Goal: Communication & Community: Answer question/provide support

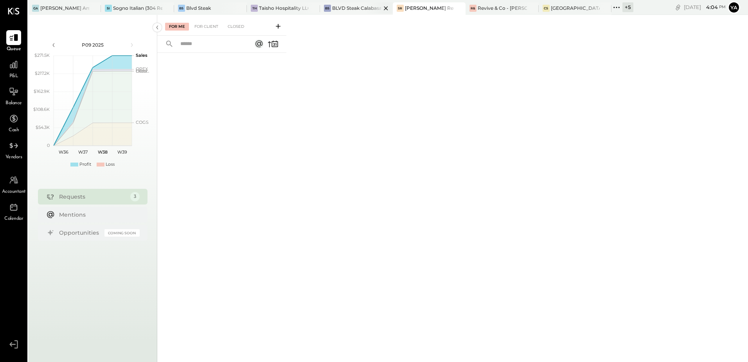
click at [371, 11] on div at bounding box center [379, 7] width 27 height 11
click at [214, 27] on div "For Client" at bounding box center [207, 27] width 32 height 8
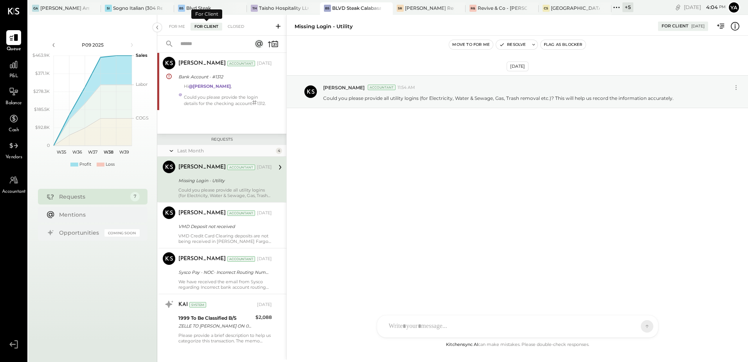
scroll to position [142, 0]
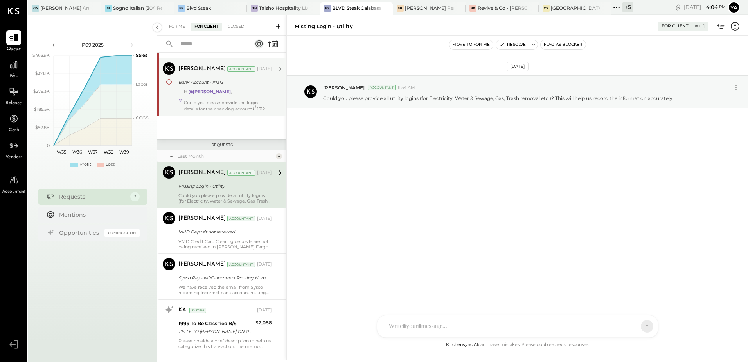
click at [228, 102] on div "Could you please provide the login details for the checking account # 1312." at bounding box center [228, 106] width 88 height 12
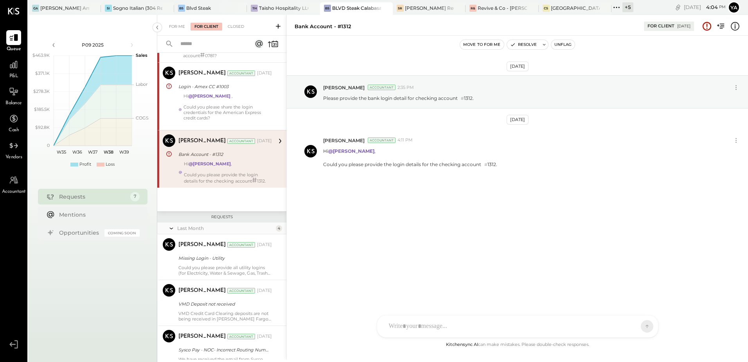
scroll to position [25, 0]
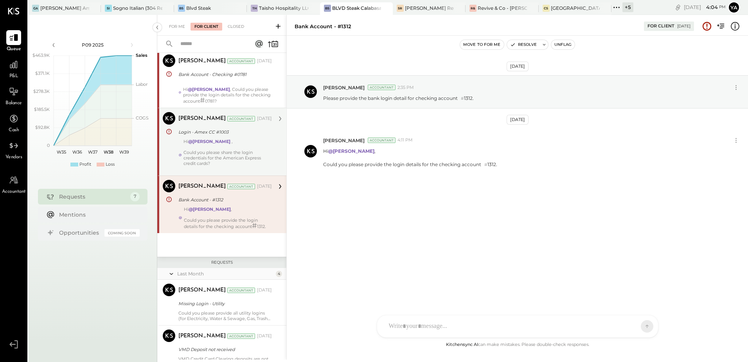
click at [238, 141] on div "Hi @[PERSON_NAME] , Could you please share the login credentials for the Americ…" at bounding box center [228, 155] width 88 height 33
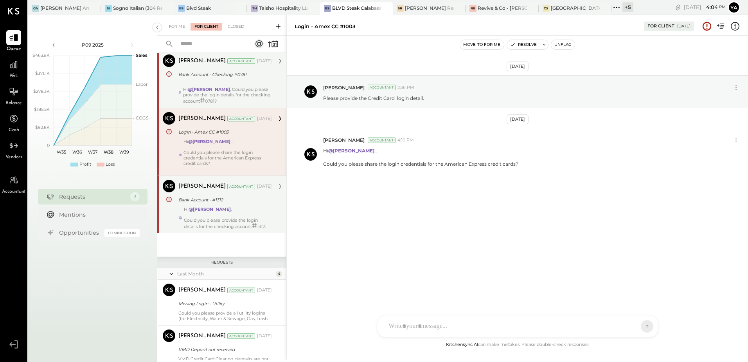
click at [245, 91] on div "Hi @[PERSON_NAME] , Could you please provide the login details for the checking…" at bounding box center [227, 92] width 89 height 23
